Goal: Task Accomplishment & Management: Complete application form

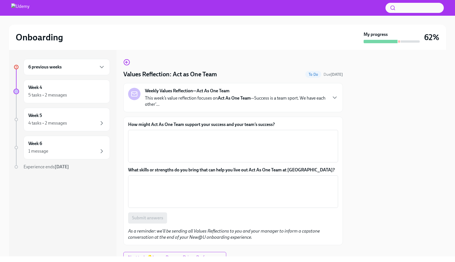
click at [95, 65] on div "6 previous weeks" at bounding box center [66, 67] width 77 height 7
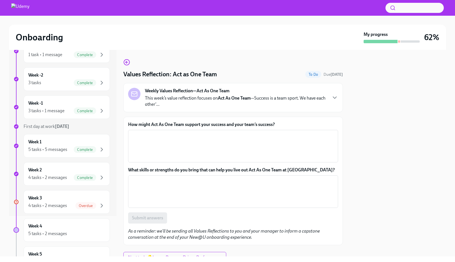
scroll to position [43, 0]
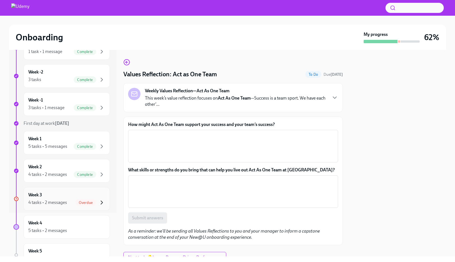
click at [98, 199] on icon "button" at bounding box center [101, 202] width 7 height 7
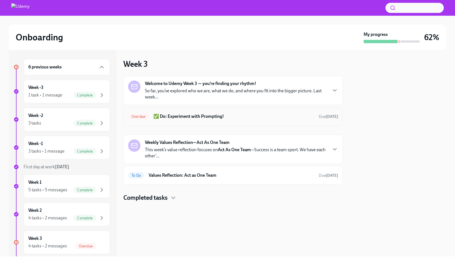
click at [286, 115] on h6 "✅ Do: Experiment with Prompting!" at bounding box center [233, 116] width 161 height 6
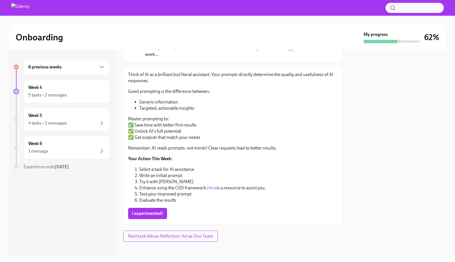
scroll to position [53, 0]
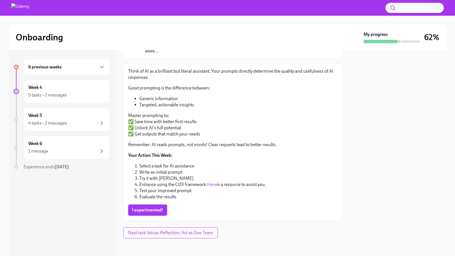
click at [157, 212] on span "I experimented!" at bounding box center [147, 210] width 31 height 6
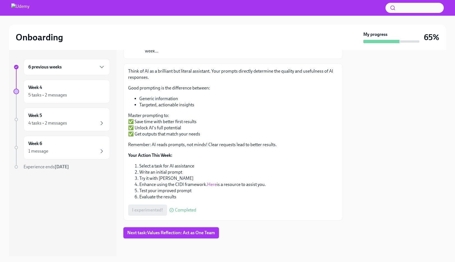
click at [169, 234] on span "Next task : Values Reflection: Act as One Team" at bounding box center [171, 233] width 88 height 6
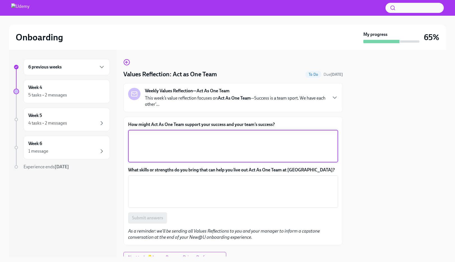
click at [140, 139] on textarea "How might Act As One Team support your success and your team’s success?" at bounding box center [233, 146] width 203 height 27
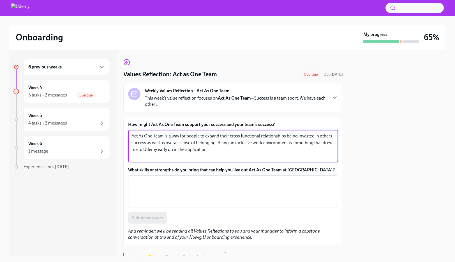
click at [252, 151] on textarea "Act As One Team is a way for people to expand their cross functional relationsh…" at bounding box center [233, 146] width 203 height 27
click at [251, 147] on textarea "Act As One Team is a way for people to expand their cross functional relationsh…" at bounding box center [233, 146] width 203 height 27
click at [251, 148] on textarea "Act As One Team is a way for people to expand their cross functional relationsh…" at bounding box center [233, 146] width 203 height 27
click at [252, 150] on textarea "Act As One Team is a way for people to expand their cross functional relationsh…" at bounding box center [233, 146] width 203 height 27
click at [300, 149] on textarea "Act As One Team is a way for people to expand their cross functional relationsh…" at bounding box center [233, 146] width 203 height 27
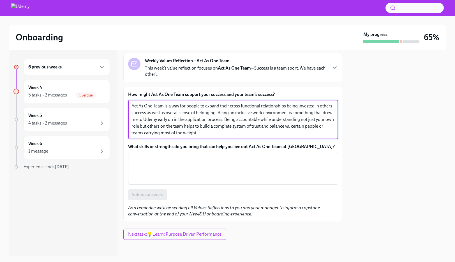
scroll to position [31, 0]
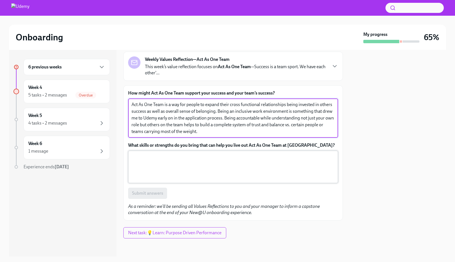
type textarea "Act As One Team is a way for people to expand their cross functional relationsh…"
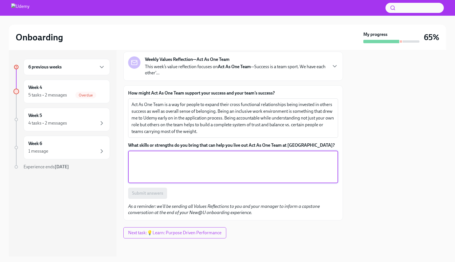
click at [195, 167] on textarea "What skills or strengths do you bring that can help you live out Act As One Tea…" at bounding box center [233, 166] width 203 height 27
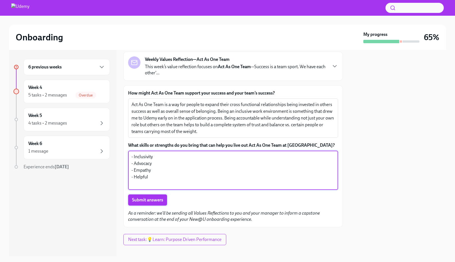
type textarea "- Inclusivity - Advocacy - Empathy - Helpful"
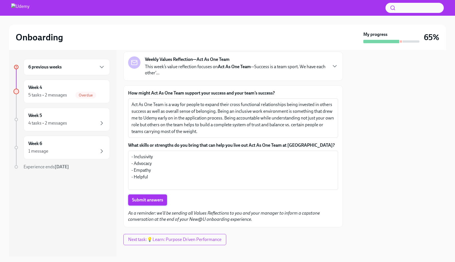
click at [140, 203] on button "Submit answers" at bounding box center [147, 199] width 39 height 11
